Goal: Task Accomplishment & Management: Complete application form

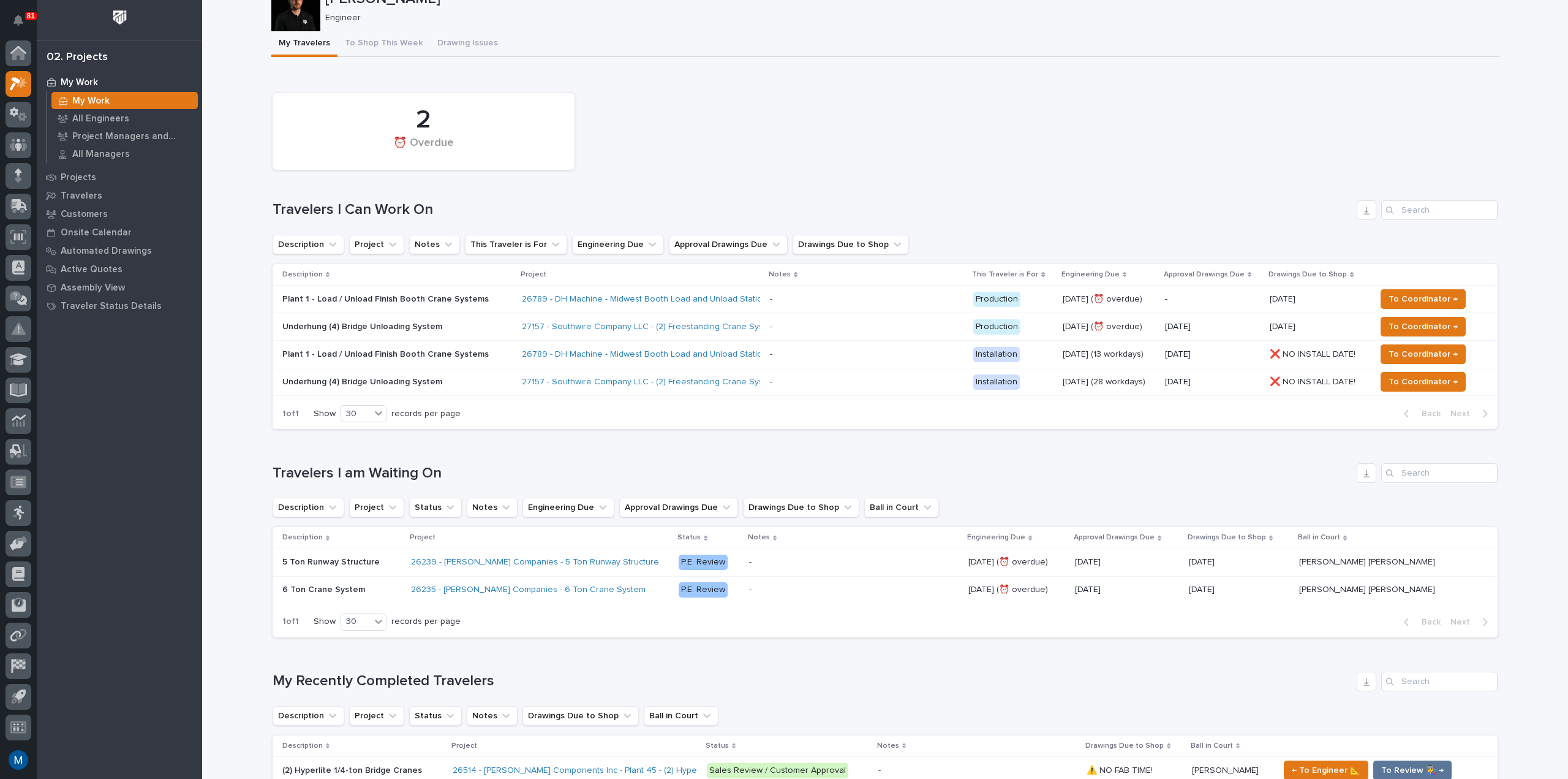
scroll to position [61, 0]
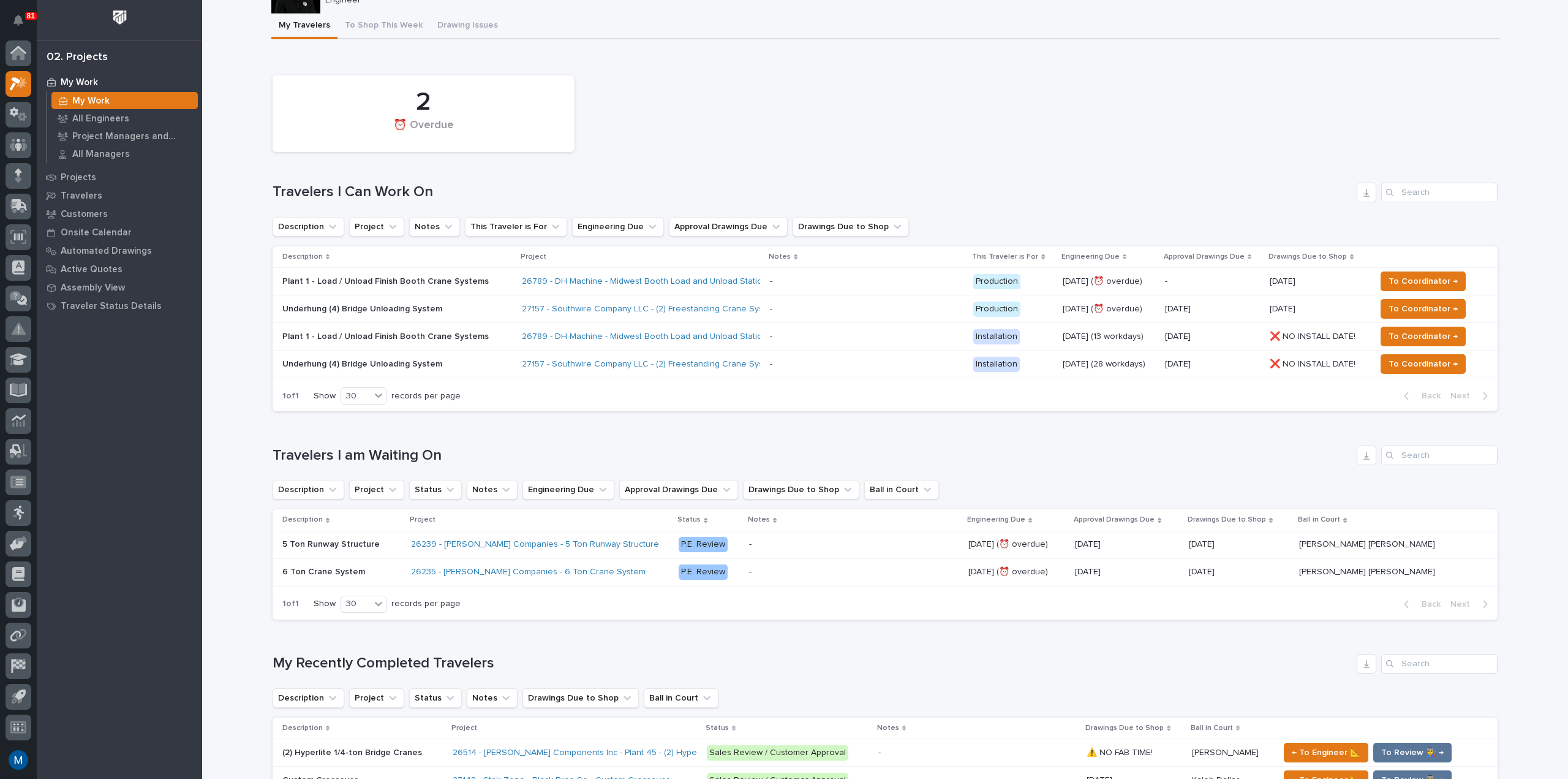
click at [408, 292] on td "Plant 1 - Load / Unload Finish Booth Crane Systems" at bounding box center [395, 281] width 244 height 28
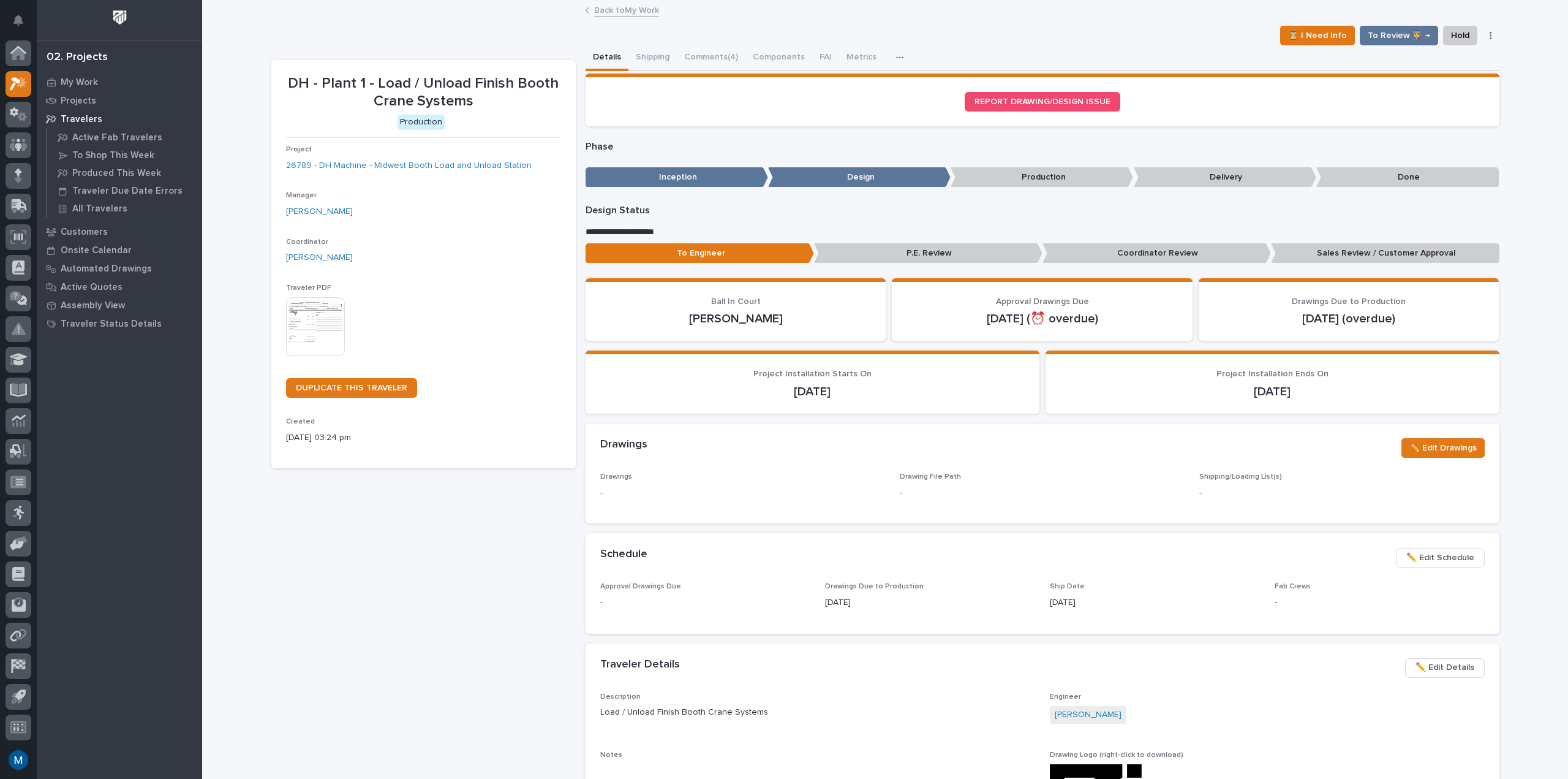
click at [1136, 246] on p "Coordinator Review" at bounding box center [1156, 253] width 228 height 20
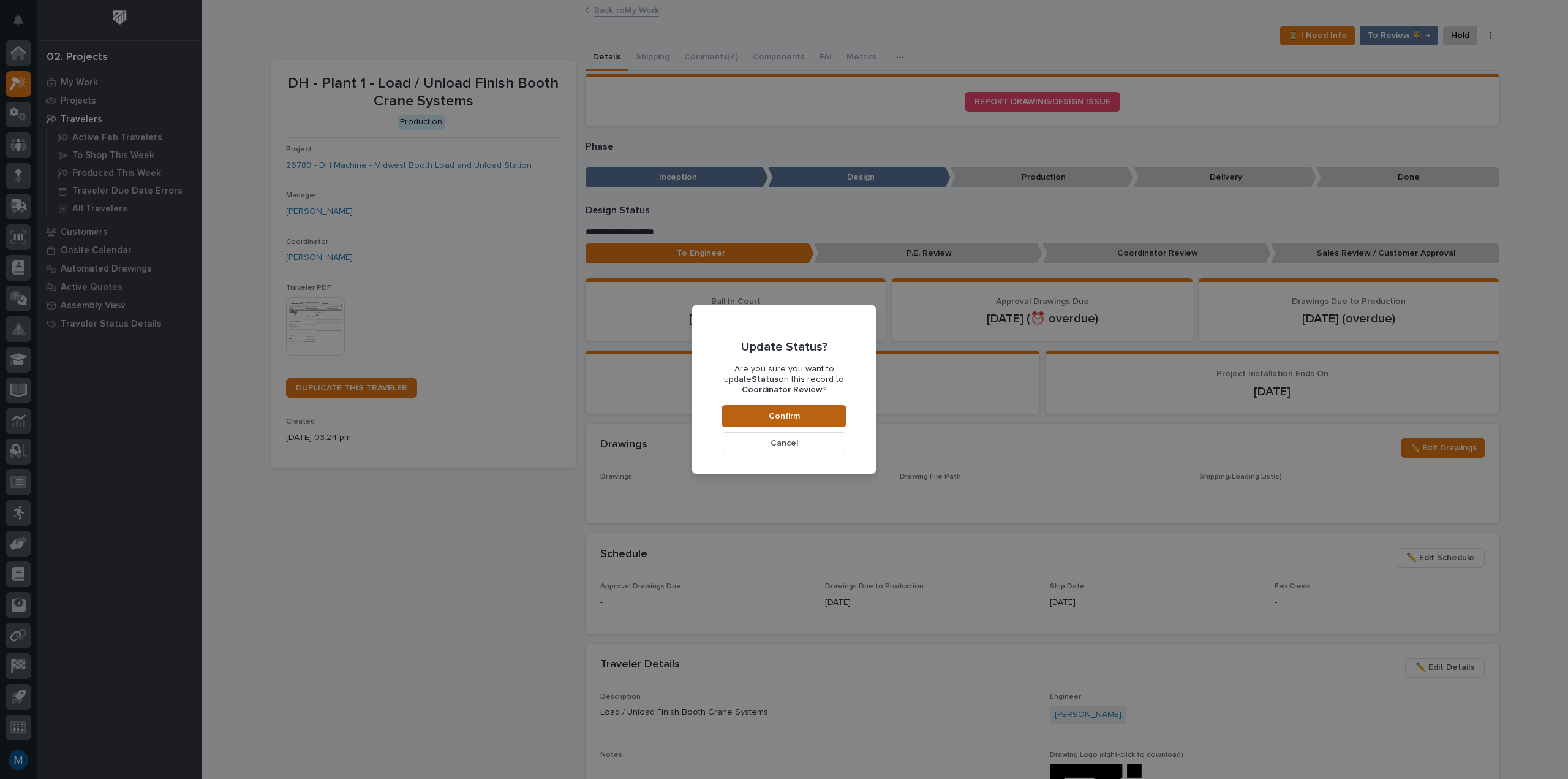
click at [828, 407] on button "Confirm" at bounding box center [784, 416] width 125 height 22
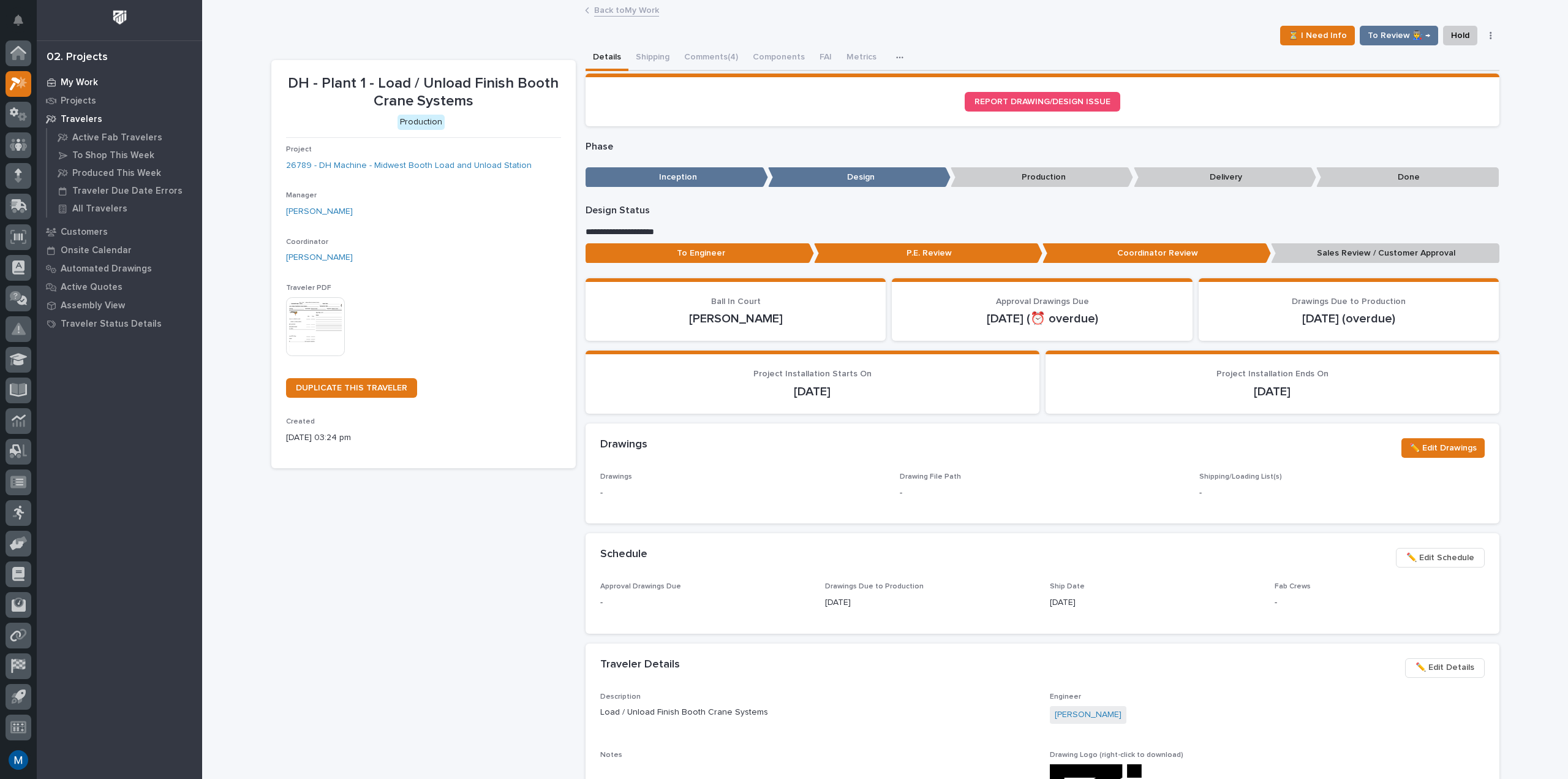
click at [72, 78] on p "My Work" at bounding box center [79, 83] width 37 height 11
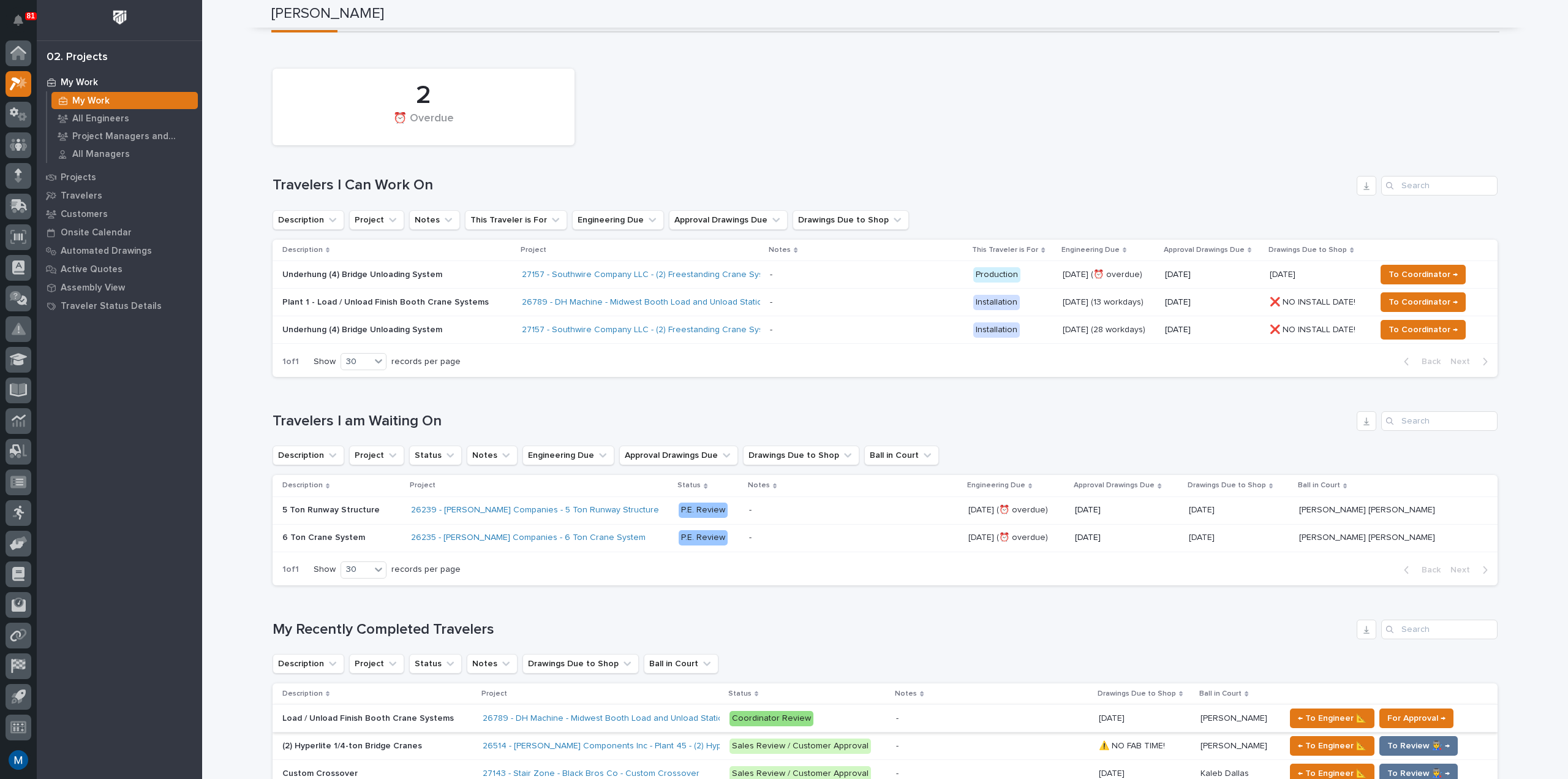
scroll to position [61, 0]
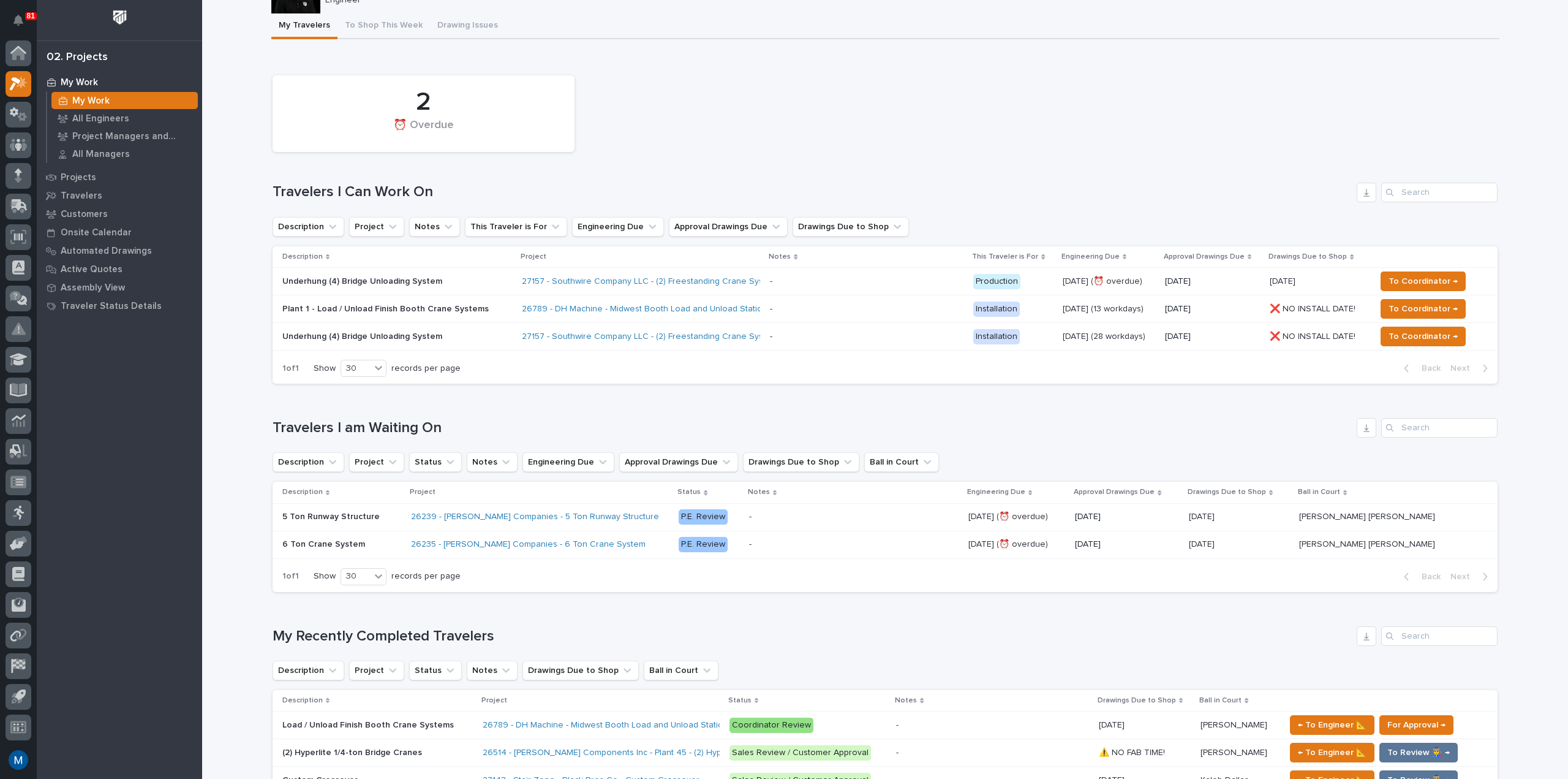
click at [822, 406] on div "Loading... Saving… Travelers I am Waiting On Description Project Status Notes E…" at bounding box center [885, 497] width 1225 height 208
click at [812, 420] on h1 "Travelers I am Waiting On" at bounding box center [812, 428] width 1080 height 18
